Goal: Information Seeking & Learning: Learn about a topic

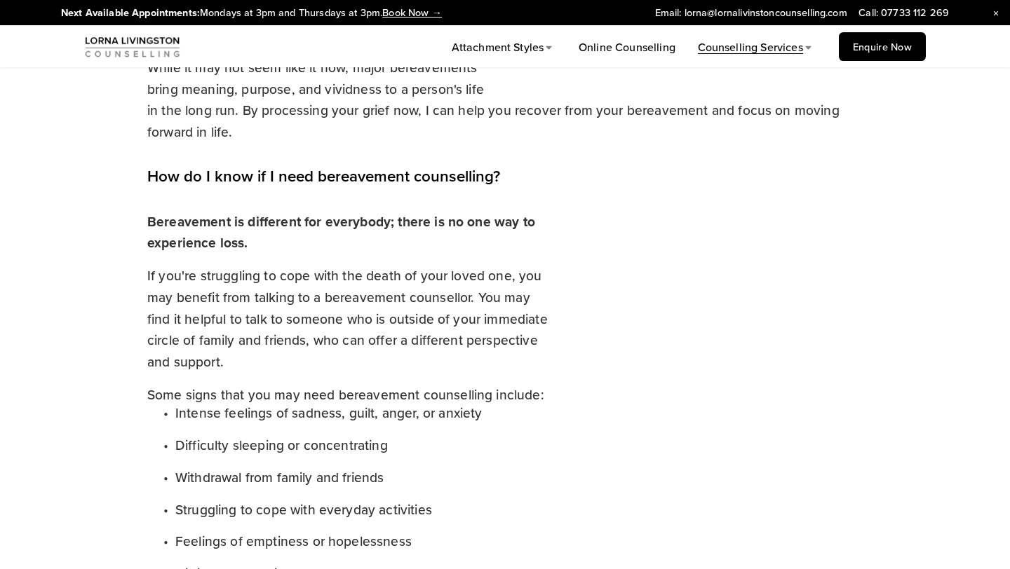
scroll to position [925, 0]
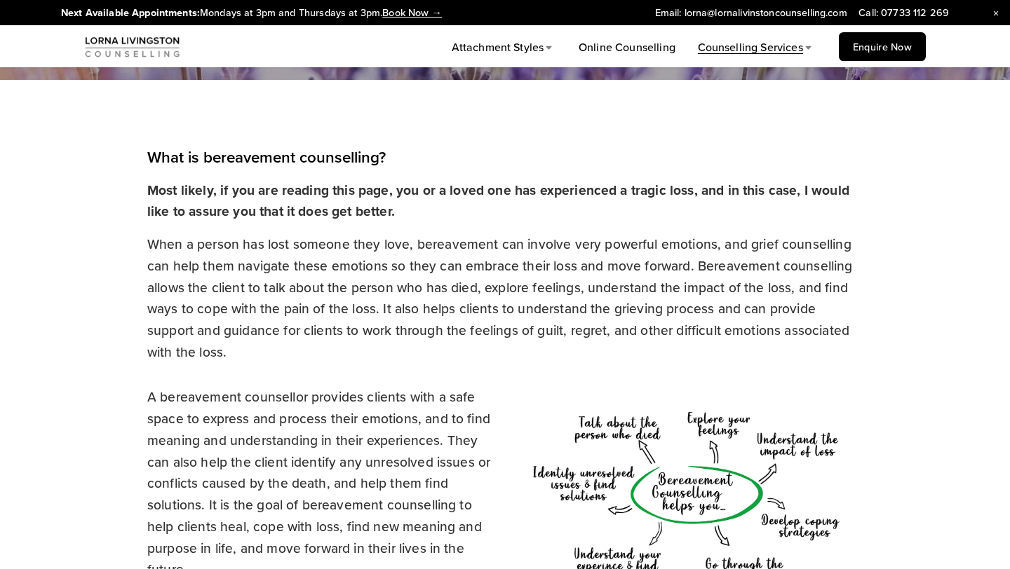
scroll to position [365, 0]
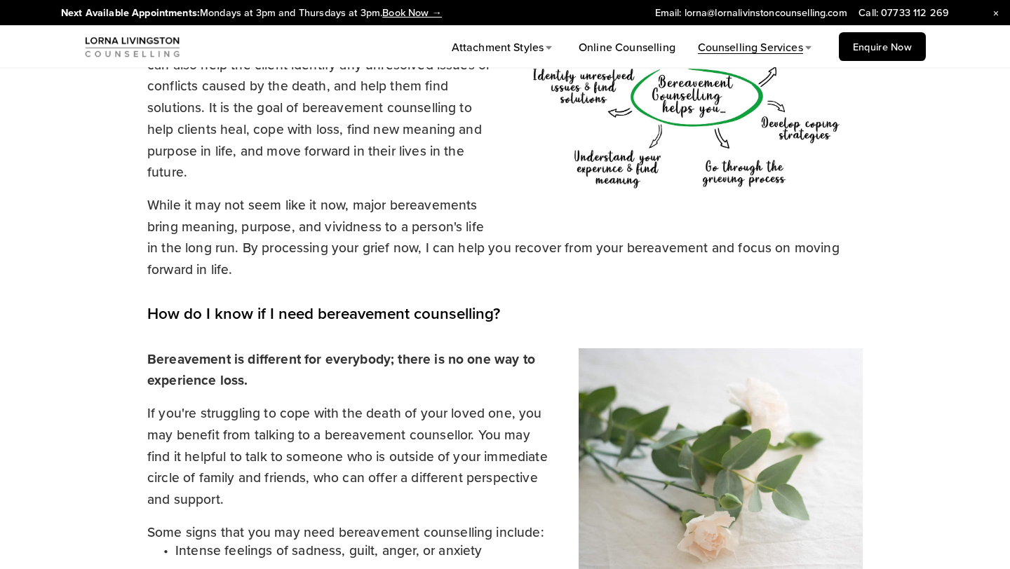
scroll to position [785, 0]
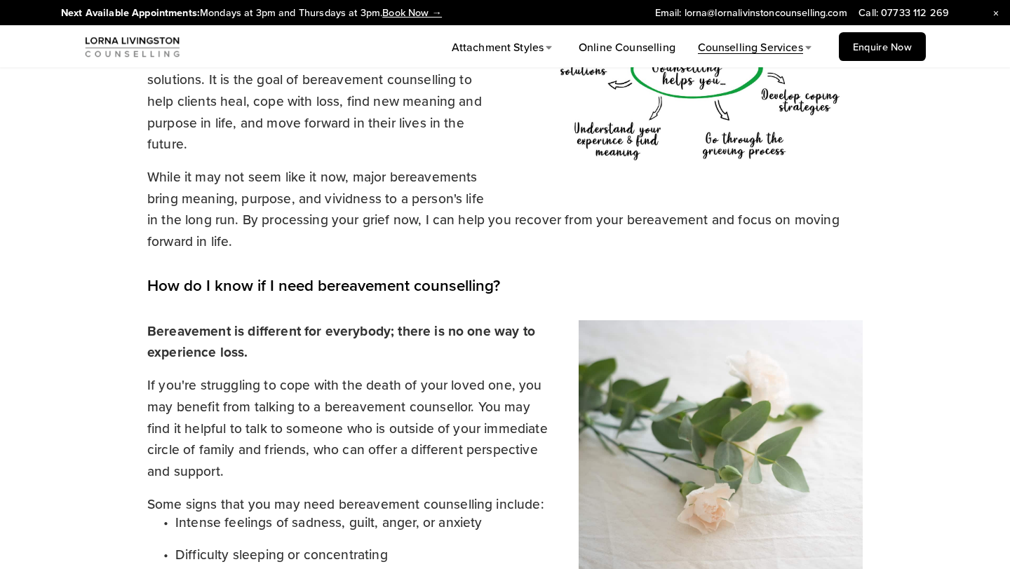
drag, startPoint x: 1009, startPoint y: 107, endPoint x: 1009, endPoint y: 115, distance: 7.7
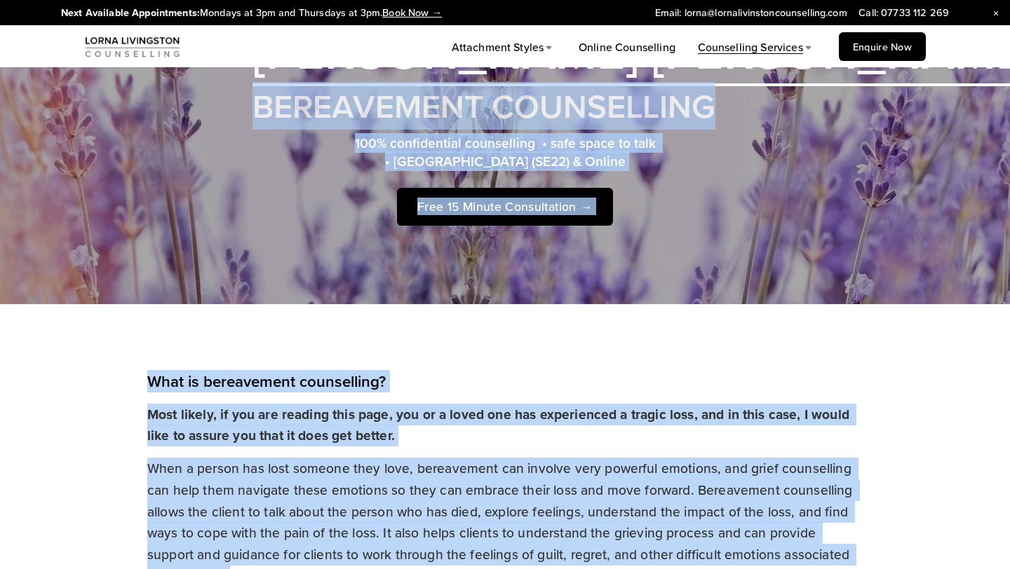
scroll to position [0, 0]
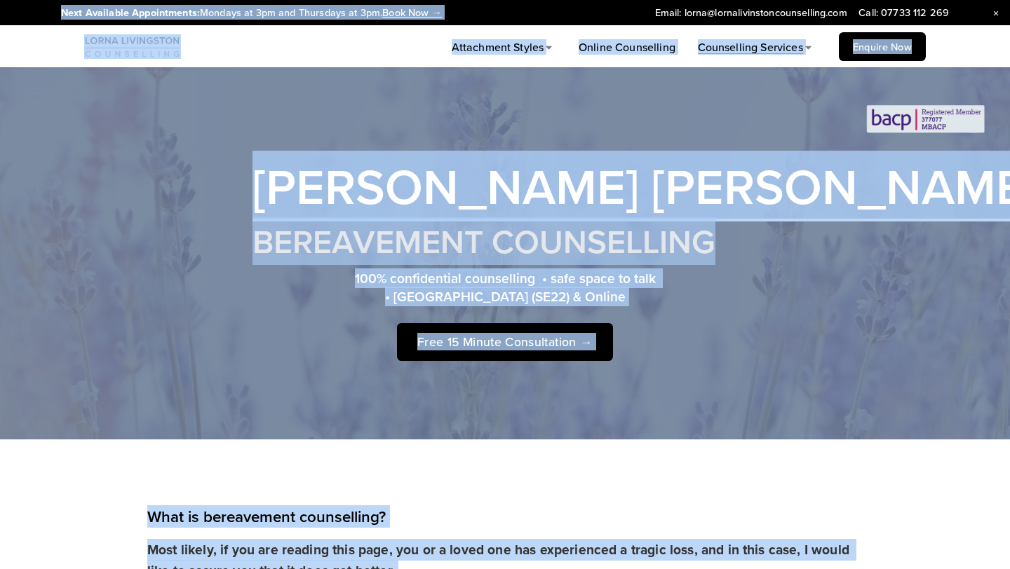
drag, startPoint x: 1009, startPoint y: 332, endPoint x: 1007, endPoint y: 15, distance: 316.2
